Goal: Check status: Check status

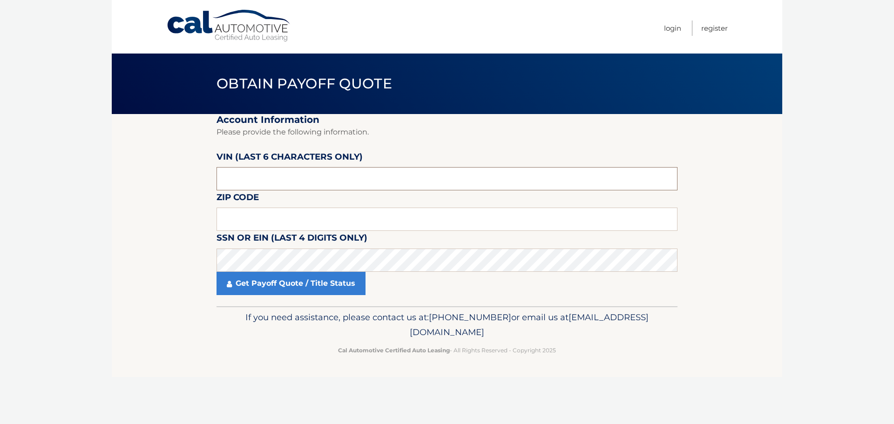
click at [373, 177] on input "text" at bounding box center [446, 178] width 461 height 23
click at [273, 178] on input "text" at bounding box center [446, 178] width 461 height 23
click at [293, 212] on input "text" at bounding box center [446, 219] width 461 height 23
type input "15642"
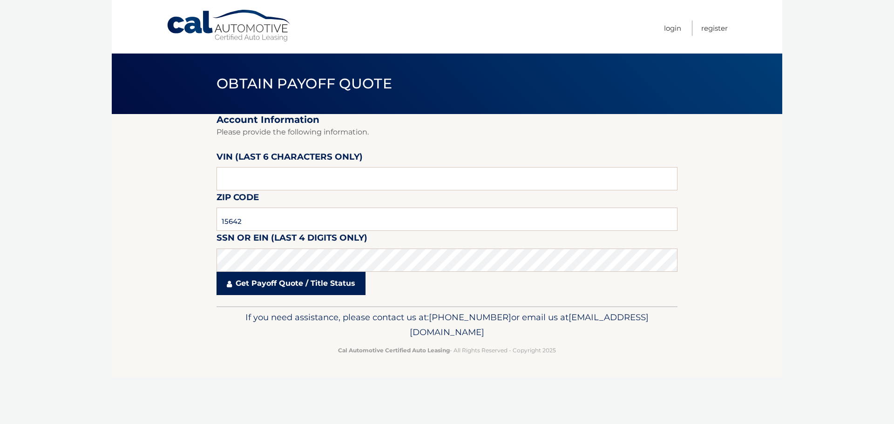
click at [240, 284] on link "Get Payoff Quote / Title Status" at bounding box center [290, 283] width 149 height 23
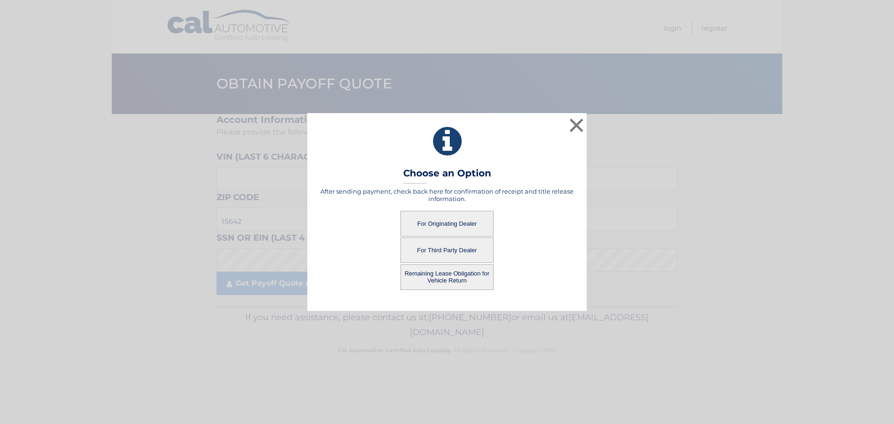
click at [429, 228] on button "For Originating Dealer" at bounding box center [446, 224] width 93 height 26
click at [451, 222] on button "For Originating Dealer" at bounding box center [446, 224] width 93 height 26
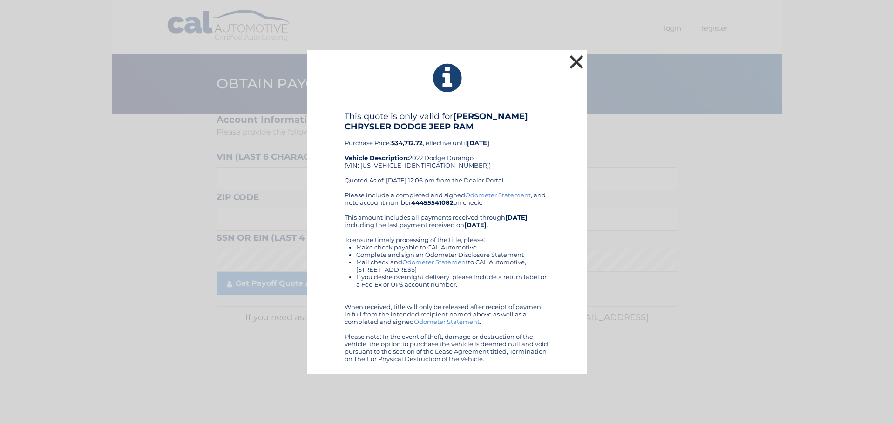
click at [578, 62] on button "×" at bounding box center [576, 62] width 19 height 19
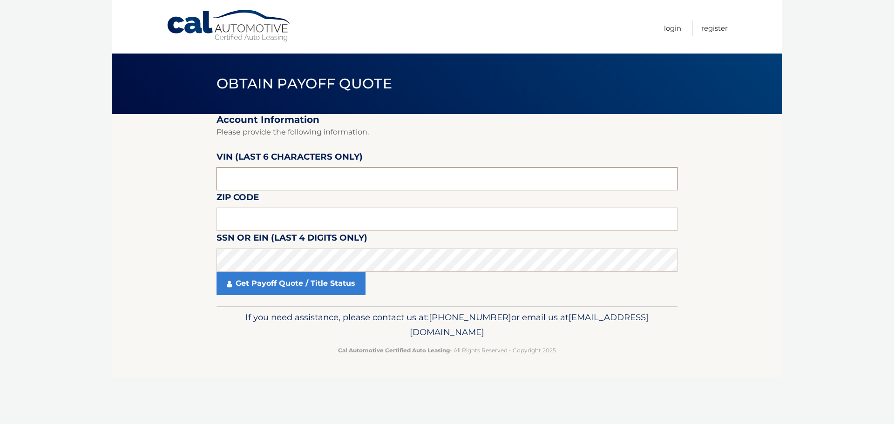
click at [293, 176] on input "text" at bounding box center [446, 178] width 461 height 23
click at [292, 212] on input "text" at bounding box center [446, 219] width 461 height 23
type input "15642"
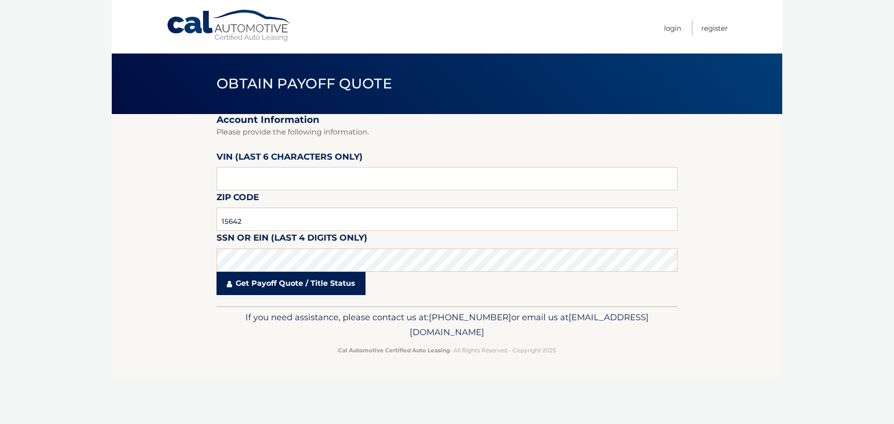
click at [239, 285] on link "Get Payoff Quote / Title Status" at bounding box center [290, 283] width 149 height 23
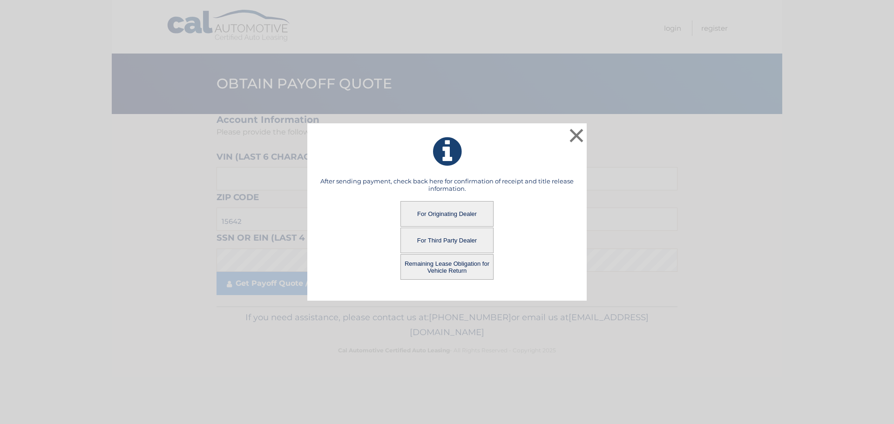
click at [444, 267] on button "Remaining Lease Obligation for Vehicle Return" at bounding box center [446, 267] width 93 height 26
click at [444, 270] on button "Remaining Lease Obligation for Vehicle Return" at bounding box center [446, 267] width 93 height 26
